Goal: Obtain resource: Obtain resource

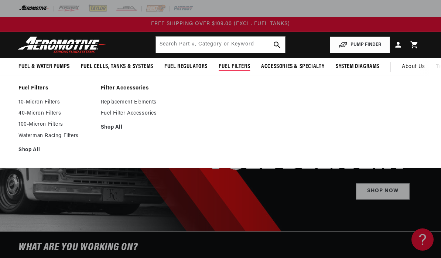
click at [110, 116] on link "Fuel Filter Accessories" at bounding box center [138, 113] width 75 height 7
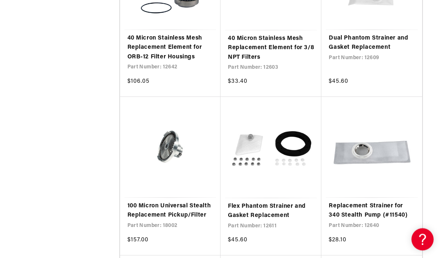
scroll to position [1132, 0]
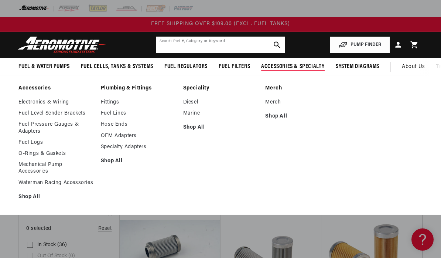
click at [176, 45] on input "text" at bounding box center [220, 45] width 129 height 16
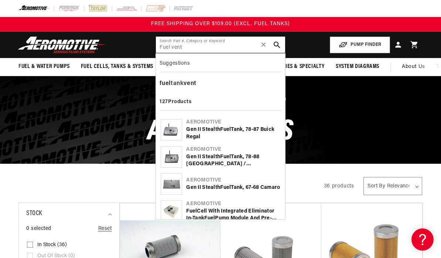
type input "Fuel vent"
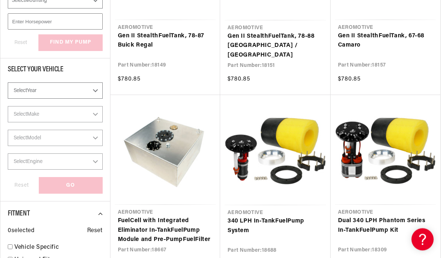
scroll to position [232, 0]
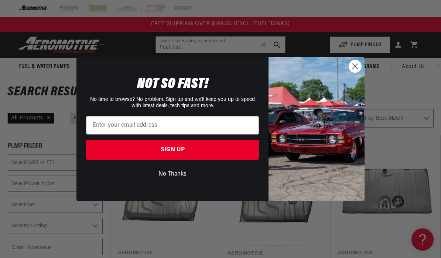
click at [362, 67] on circle "Close dialog" at bounding box center [355, 66] width 12 height 12
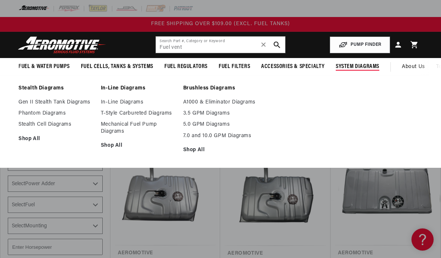
click at [26, 114] on link "Phantom Diagrams" at bounding box center [55, 113] width 75 height 7
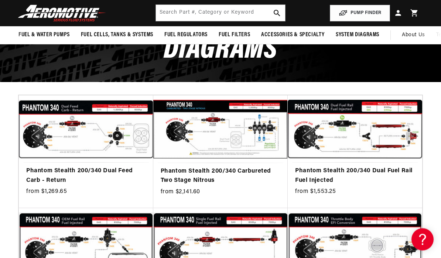
scroll to position [82, 0]
click at [395, 166] on link "Phantom Stealth 200/340 Dual Fuel Rail Fuel Injected" at bounding box center [355, 175] width 120 height 19
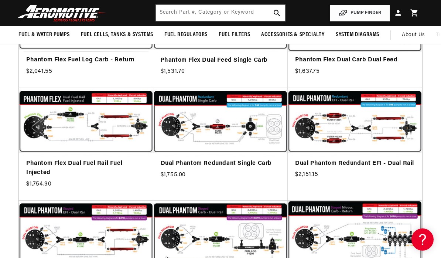
scroll to position [414, 0]
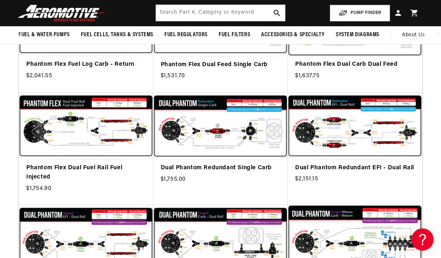
click at [301, 163] on link "Dual Phantom Redundant EFI - Dual Rail" at bounding box center [355, 168] width 120 height 10
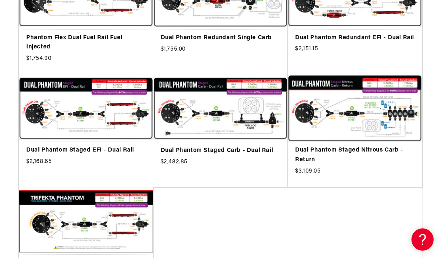
scroll to position [534, 0]
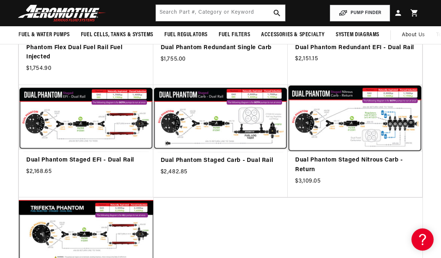
click at [53, 156] on link "Dual Phantom Staged EFI - Dual Rail" at bounding box center [86, 161] width 120 height 10
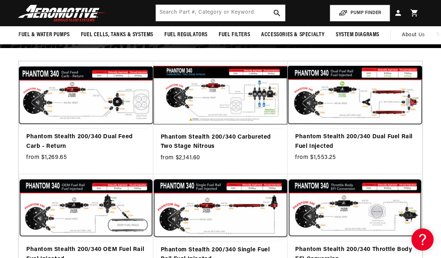
scroll to position [0, 0]
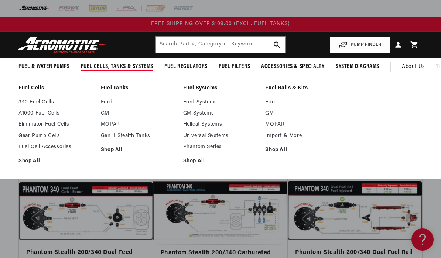
click at [29, 149] on link "Fuel Cell Accessories" at bounding box center [55, 147] width 75 height 7
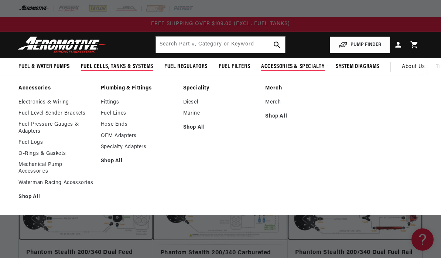
click at [229, 172] on li "Speciality Diesel Marine Shop All" at bounding box center [220, 145] width 75 height 120
click at [198, 53] on input "text" at bounding box center [220, 45] width 129 height 16
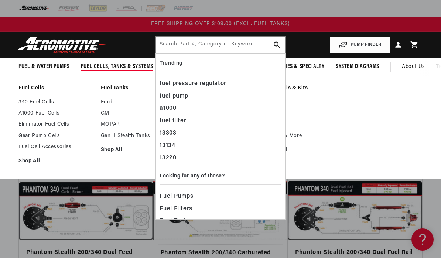
click at [10, 75] on div "Fuel Cells 340 Fuel Cells A1000 Fuel Cells Eliminator Fuel Cells Shop All Shop …" at bounding box center [220, 127] width 441 height 104
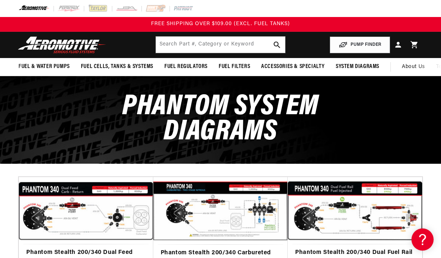
click at [99, 12] on img at bounding box center [98, 8] width 20 height 8
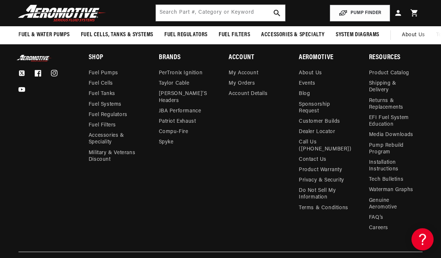
scroll to position [1458, 0]
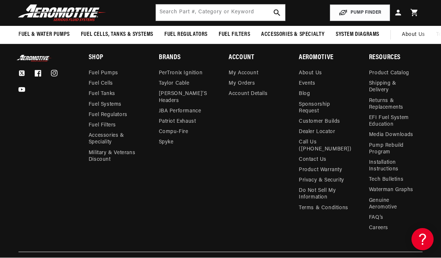
click at [394, 162] on link "Installation Instructions" at bounding box center [393, 166] width 48 height 17
click at [388, 163] on link "Installation Instructions" at bounding box center [393, 166] width 48 height 17
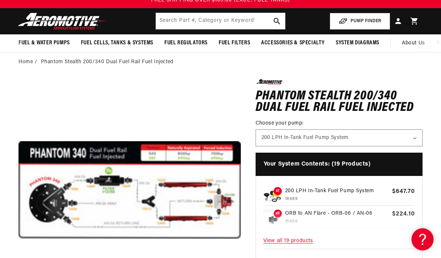
scroll to position [24, 0]
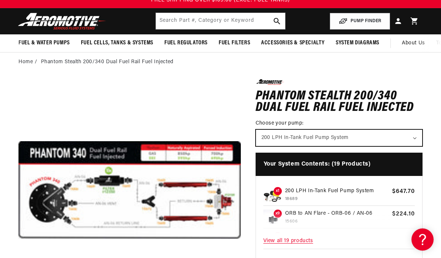
click at [410, 136] on select "200 LPH In-Tank Fuel Pump System 340 LPH In-Tank Fuel Pump System" at bounding box center [339, 138] width 166 height 16
select select "/products/phantom-340-stealth-fuel-system"
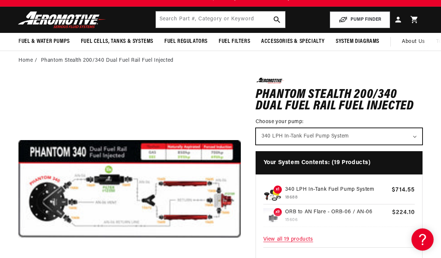
scroll to position [0, 0]
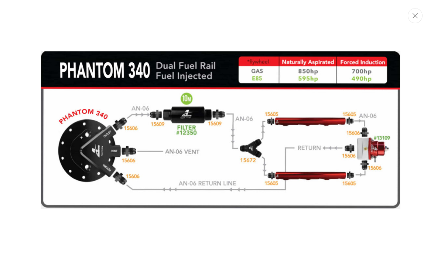
click at [39, 109] on div "Media gallery" at bounding box center [220, 129] width 441 height 171
click at [48, 146] on img "Media gallery" at bounding box center [221, 130] width 360 height 158
click at [52, 146] on img "Media gallery" at bounding box center [221, 130] width 360 height 158
click at [66, 154] on img "Media gallery" at bounding box center [221, 130] width 360 height 158
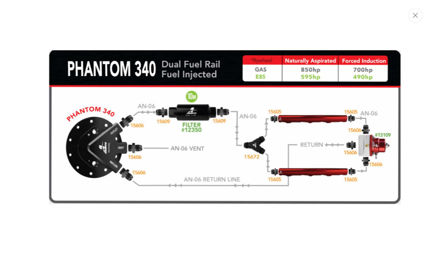
scroll to position [32, 0]
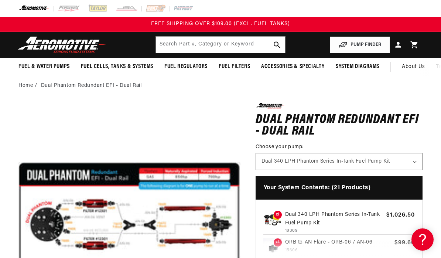
scroll to position [0, 0]
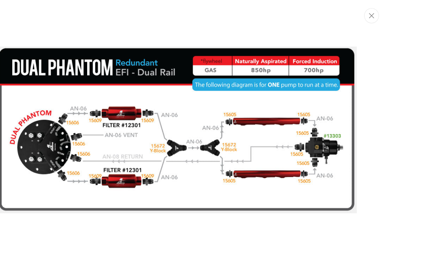
scroll to position [14, 0]
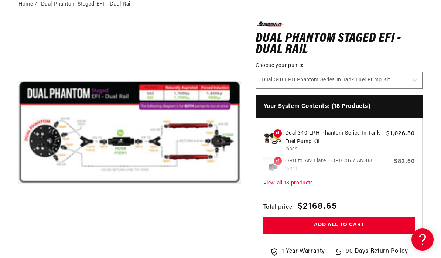
scroll to position [79, 0]
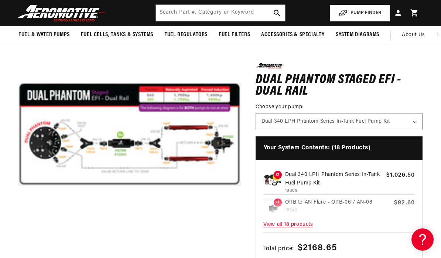
click at [18, 246] on button "Open media 1 in modal" at bounding box center [18, 246] width 0 height 0
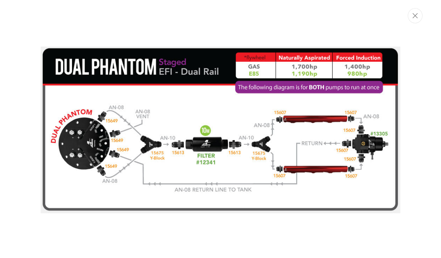
scroll to position [0, 0]
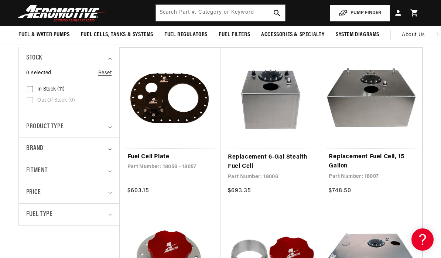
scroll to position [118, 0]
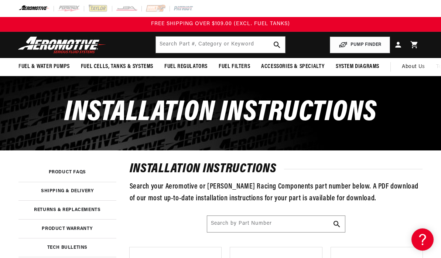
click at [372, 46] on button "PUMP FINDER" at bounding box center [360, 45] width 60 height 17
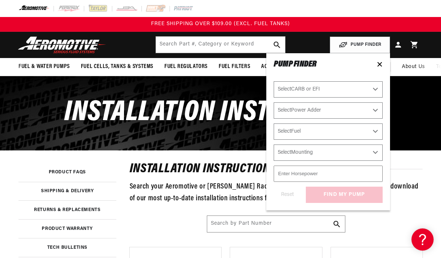
click at [365, 88] on select "Select CARB or EFI Carbureted Fuel Injected" at bounding box center [328, 89] width 109 height 16
select select "Fuel-Injected"
click at [364, 104] on select "Select Power Adder No - Naturally Aspirated Yes - Forced Induction" at bounding box center [328, 110] width 109 height 16
select select "Yes-Forced-Induction"
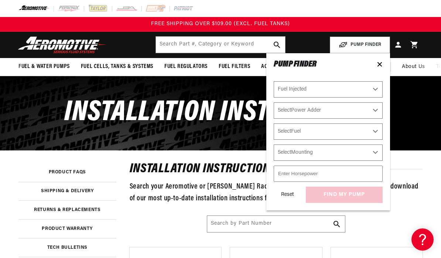
select select "Yes-Forced-Induction"
click at [366, 128] on select "Select Fuel E85 Gas" at bounding box center [328, 131] width 109 height 16
select select "Gas"
click at [372, 150] on select "Select Mounting External In-Tank" at bounding box center [328, 153] width 109 height 16
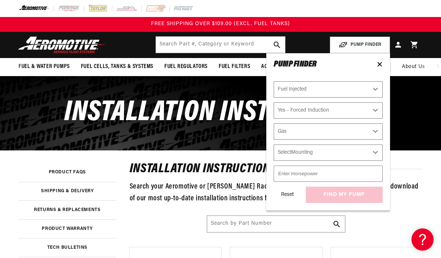
select select "In-Tank"
click at [367, 170] on input "number" at bounding box center [328, 174] width 109 height 16
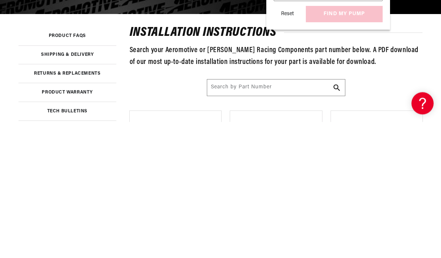
type input "800"
click at [325, 142] on div "Reset find my pump" at bounding box center [328, 150] width 109 height 16
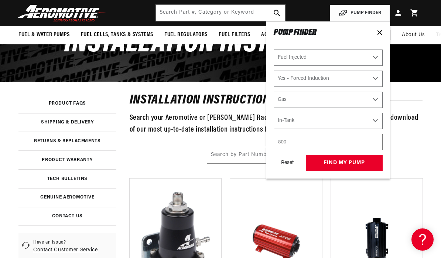
scroll to position [68, 0]
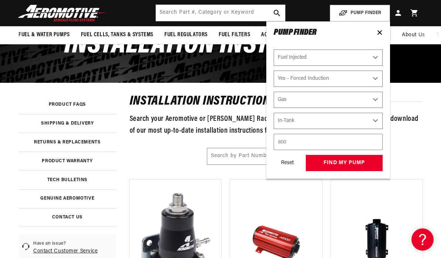
click at [319, 155] on button "find my pump" at bounding box center [344, 163] width 77 height 17
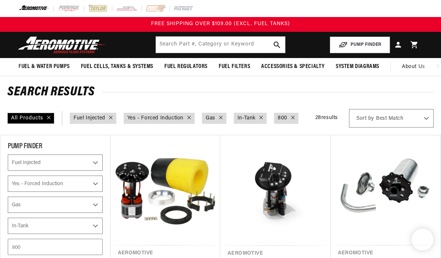
select select "Fuel-Injected"
select select "Yes-Forced-Induction"
select select "Gas"
select select "In-Tank"
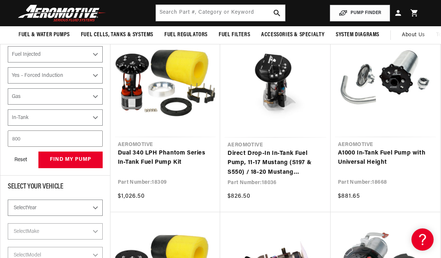
scroll to position [102, 0]
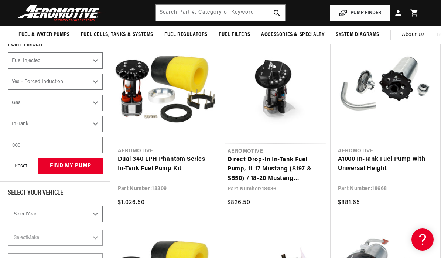
click at [135, 155] on link "Dual 340 LPH Phantom Series In-Tank Fuel Pump Kit" at bounding box center [165, 164] width 95 height 19
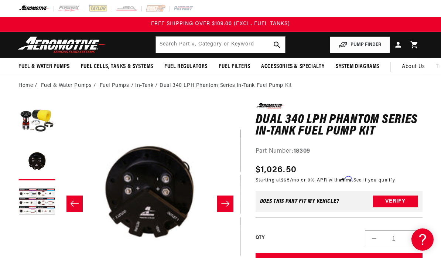
click at [33, 203] on button "Load image 3 in gallery view" at bounding box center [36, 202] width 37 height 37
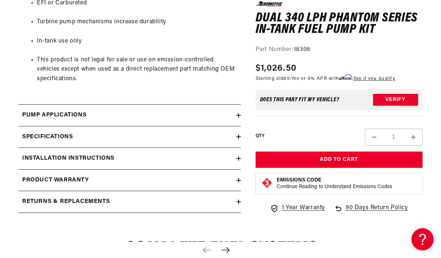
scroll to position [1011, 0]
click at [36, 154] on h2 "Installation Instructions" at bounding box center [68, 159] width 92 height 10
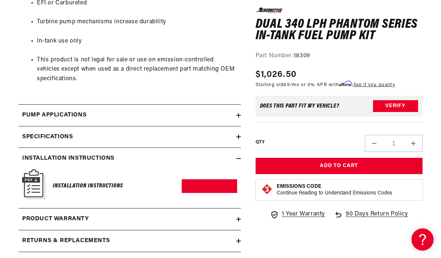
click at [33, 170] on img at bounding box center [33, 184] width 23 height 30
click at [28, 169] on img at bounding box center [33, 184] width 23 height 30
click at [199, 179] on link "Download PDF" at bounding box center [209, 186] width 55 height 14
